Goal: Transaction & Acquisition: Purchase product/service

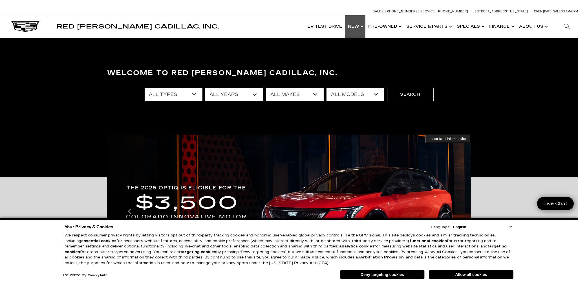
click at [357, 25] on link "Show New" at bounding box center [355, 26] width 20 height 23
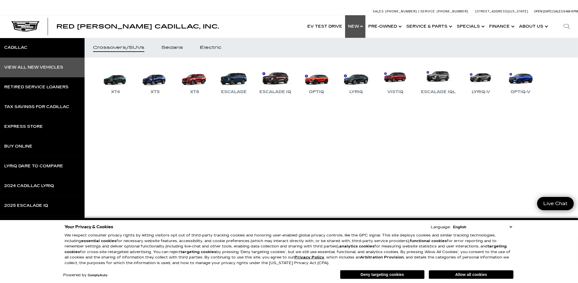
click at [47, 69] on div "View All New Vehicles" at bounding box center [33, 67] width 59 height 4
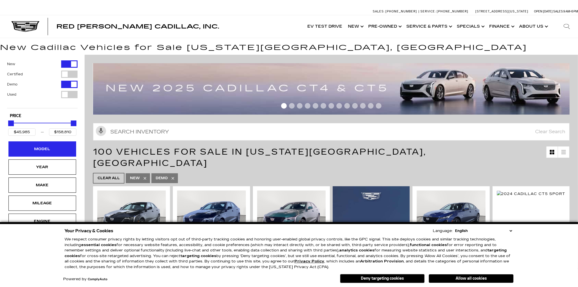
click at [48, 149] on div "Model" at bounding box center [42, 149] width 28 height 6
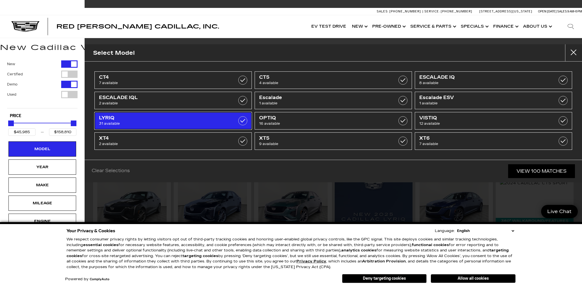
click at [182, 117] on span "LYRIQ" at bounding box center [162, 118] width 126 height 6
type input "$64,289"
type input "$91,110"
checkbox input "true"
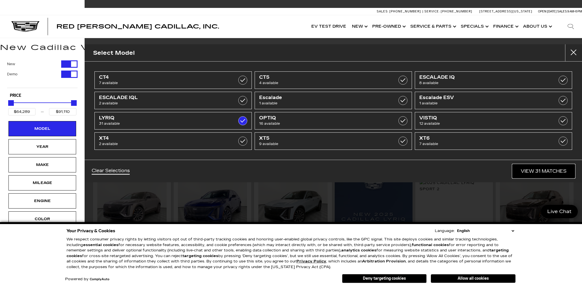
drag, startPoint x: 552, startPoint y: 169, endPoint x: 533, endPoint y: 169, distance: 19.5
click at [552, 169] on link "View 31 Matches" at bounding box center [544, 171] width 63 height 14
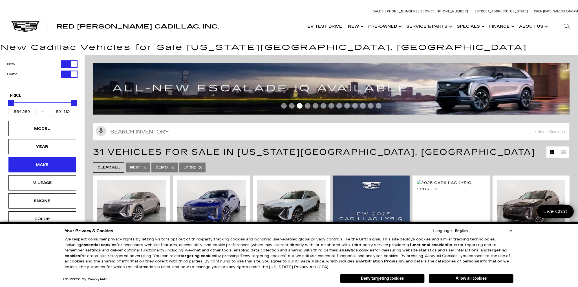
click at [36, 164] on div "Make" at bounding box center [42, 165] width 28 height 6
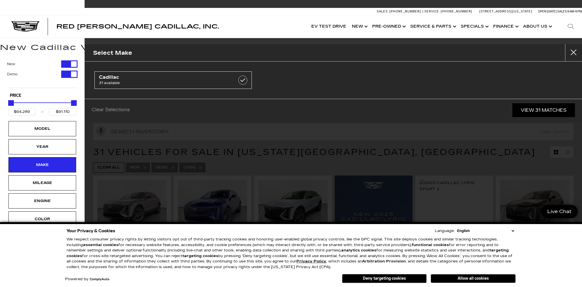
click at [42, 77] on button "Demo" at bounding box center [42, 74] width 71 height 7
click at [41, 168] on div "Make" at bounding box center [42, 164] width 68 height 15
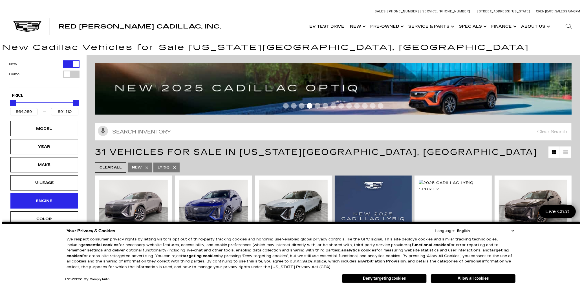
scroll to position [77, 0]
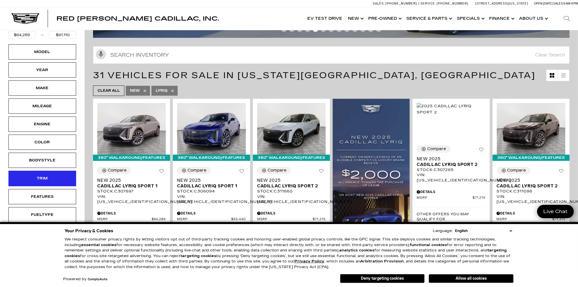
click at [49, 171] on div "Trim" at bounding box center [42, 178] width 68 height 15
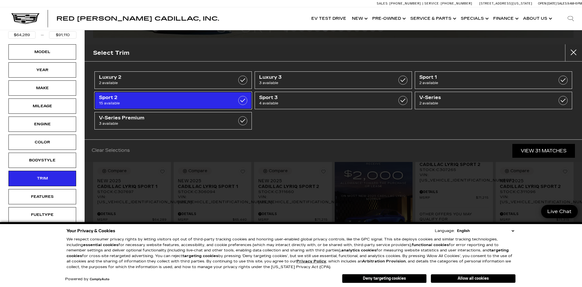
click at [243, 98] on label at bounding box center [242, 100] width 9 height 9
type input "$71,215"
type input "$72,825"
checkbox input "true"
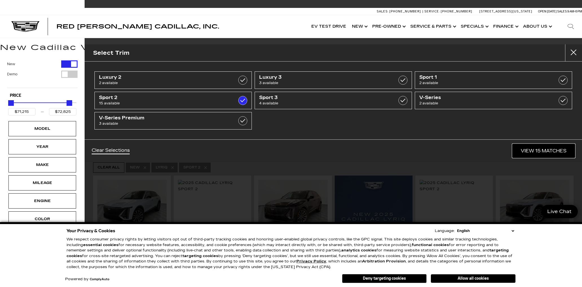
click at [539, 146] on link "View 15 Matches" at bounding box center [544, 151] width 63 height 14
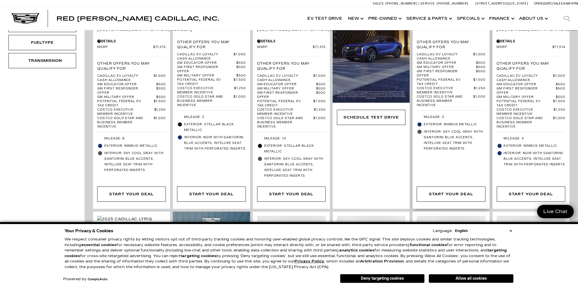
scroll to position [307, 0]
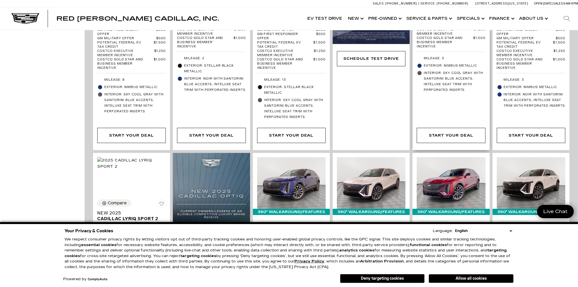
click at [462, 102] on div "Compare New 2025 Cadillac LYRIQ Sport 2 Stock : C315432 VIN: 1GYKPWRL6SZ315432 …" at bounding box center [451, 9] width 77 height 282
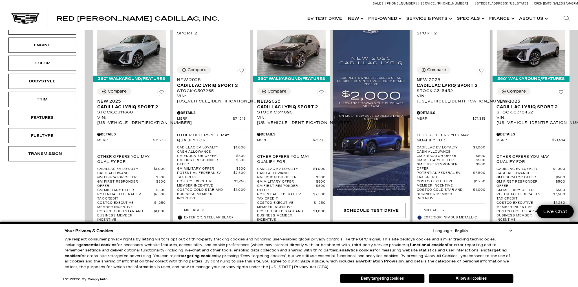
scroll to position [154, 0]
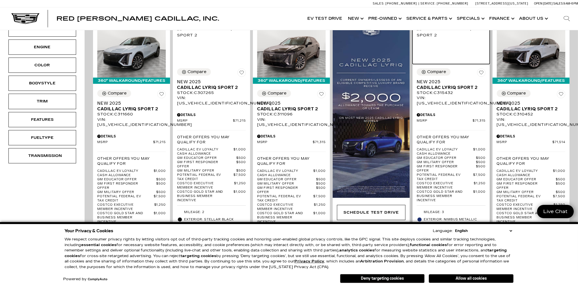
click at [454, 38] on img at bounding box center [451, 32] width 69 height 12
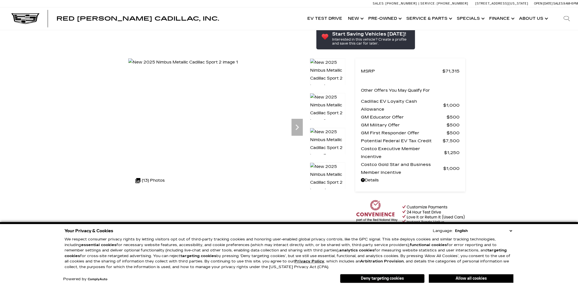
scroll to position [77, 0]
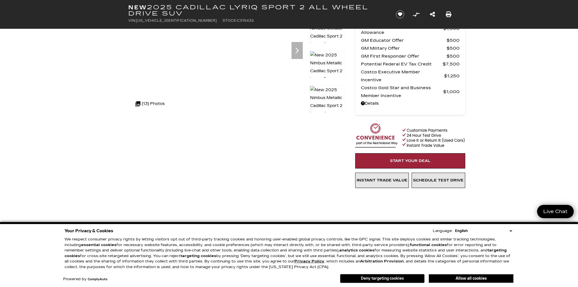
click at [398, 279] on button "Deny targeting cookies" at bounding box center [382, 278] width 85 height 9
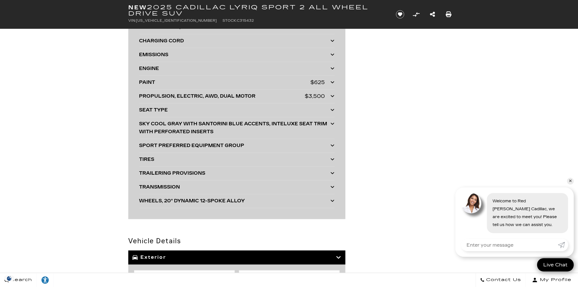
scroll to position [1564, 0]
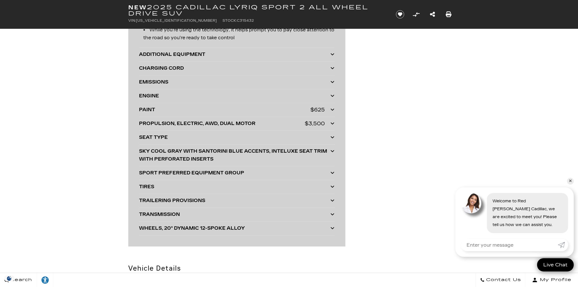
click at [226, 218] on div "TRANSMISSION TRANSMISSION NONE" at bounding box center [236, 215] width 195 height 14
click at [230, 208] on div "TRANSMISSION TRANSMISSION NONE" at bounding box center [236, 215] width 195 height 14
click at [333, 212] on icon at bounding box center [333, 214] width 4 height 5
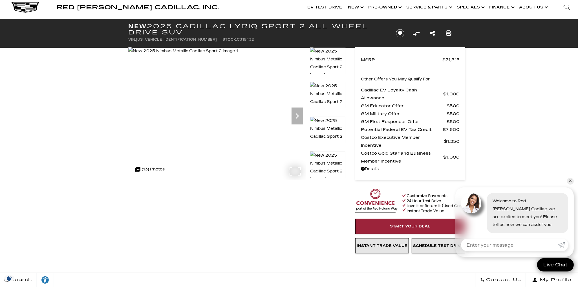
scroll to position [0, 0]
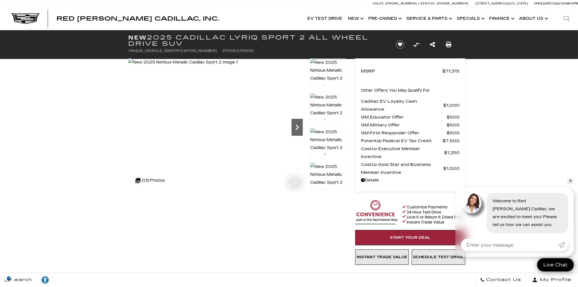
click at [293, 126] on icon "Next" at bounding box center [297, 127] width 11 height 11
click at [297, 129] on icon "Next" at bounding box center [297, 127] width 3 height 6
click at [297, 129] on icon "Next" at bounding box center [297, 127] width 11 height 11
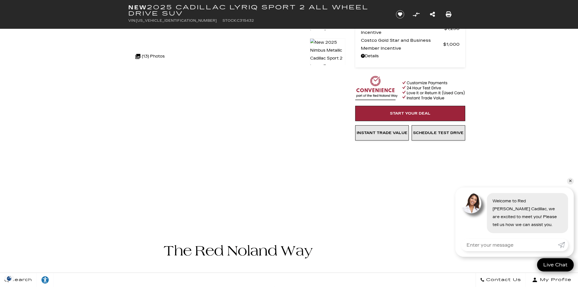
scroll to position [128, 0]
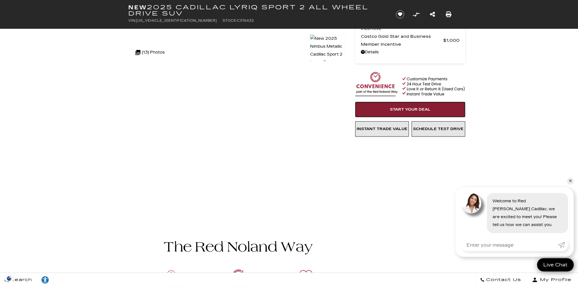
click at [418, 107] on span "Start Your Deal" at bounding box center [410, 109] width 41 height 5
